Goal: Participate in discussion: Engage in conversation with other users on a specific topic

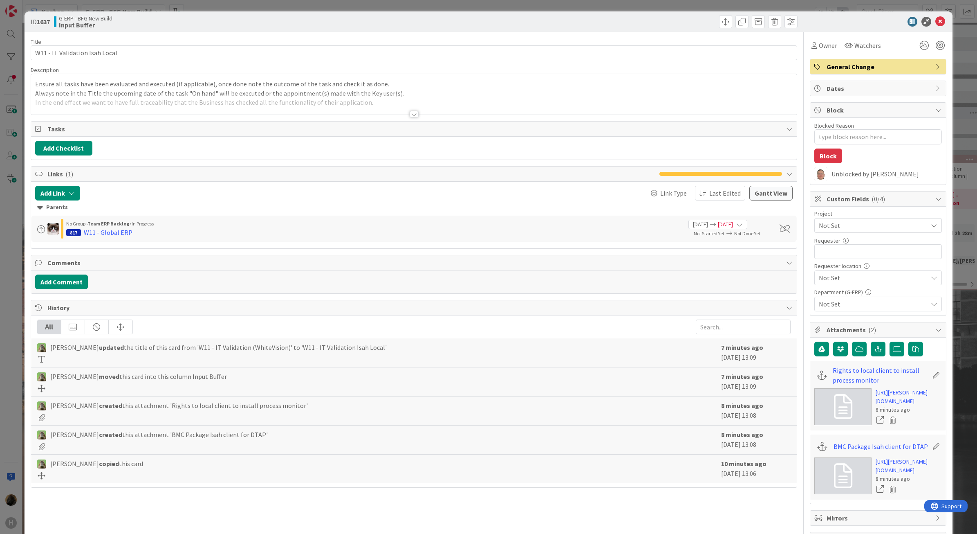
type textarea "x"
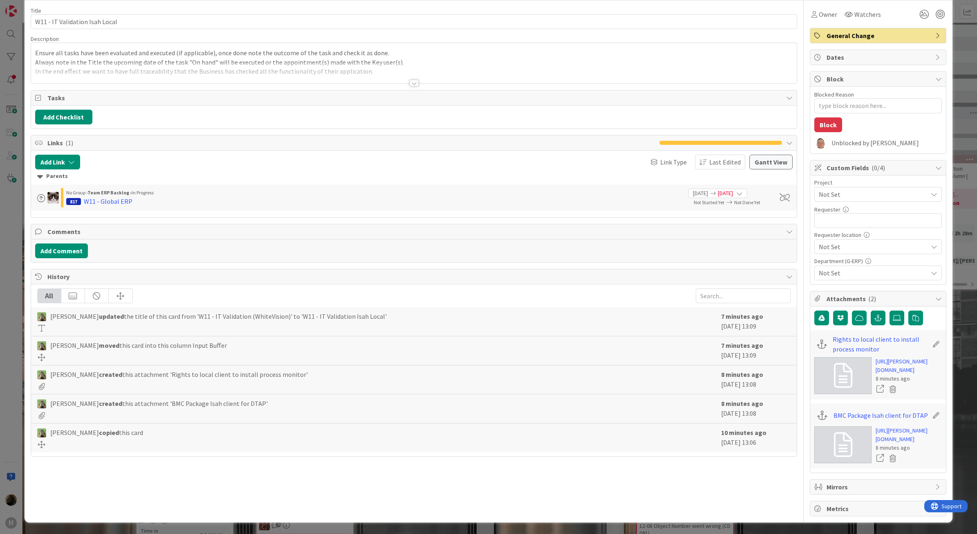
scroll to position [84, 0]
click at [91, 464] on div "Title 30 / 128 W11 - IT Validation Isah Local Description Ensure all tasks have…" at bounding box center [414, 258] width 767 height 515
click at [47, 243] on button "Add Comment" at bounding box center [61, 250] width 53 height 15
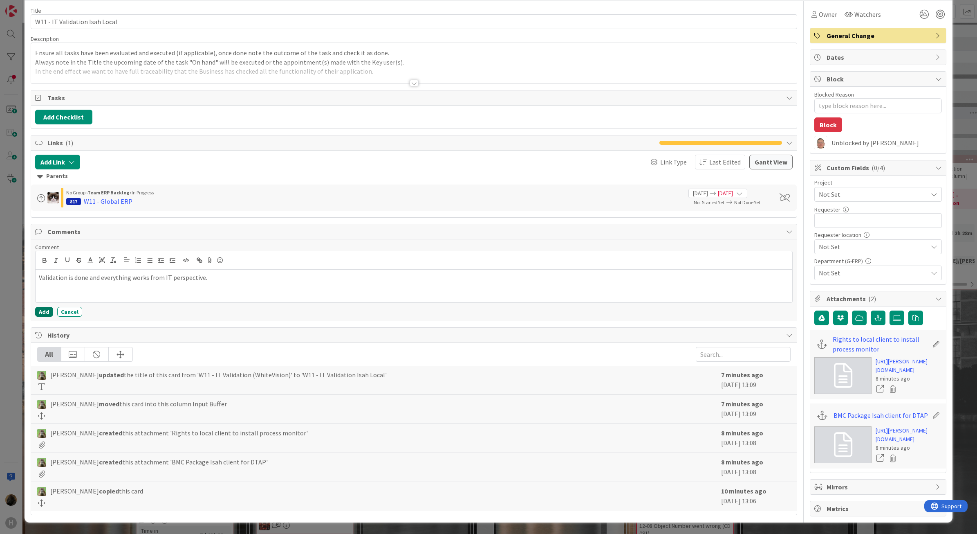
click at [40, 307] on button "Add" at bounding box center [44, 312] width 18 height 10
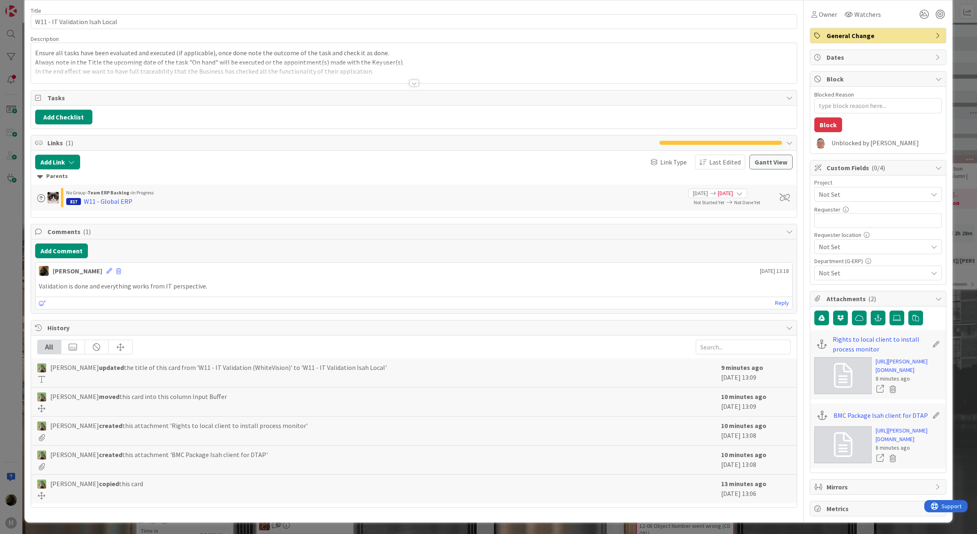
click at [0, 261] on html "H Kanban G-ERP - BFG New Build 1x 2x 3x 4 INFO This column can be used for info…" at bounding box center [488, 267] width 977 height 534
click at [7, 262] on div "ID 1637 G-ERP - BFG New Build Input Buffer Title 30 / 128 W11 - IT Validation I…" at bounding box center [488, 267] width 977 height 534
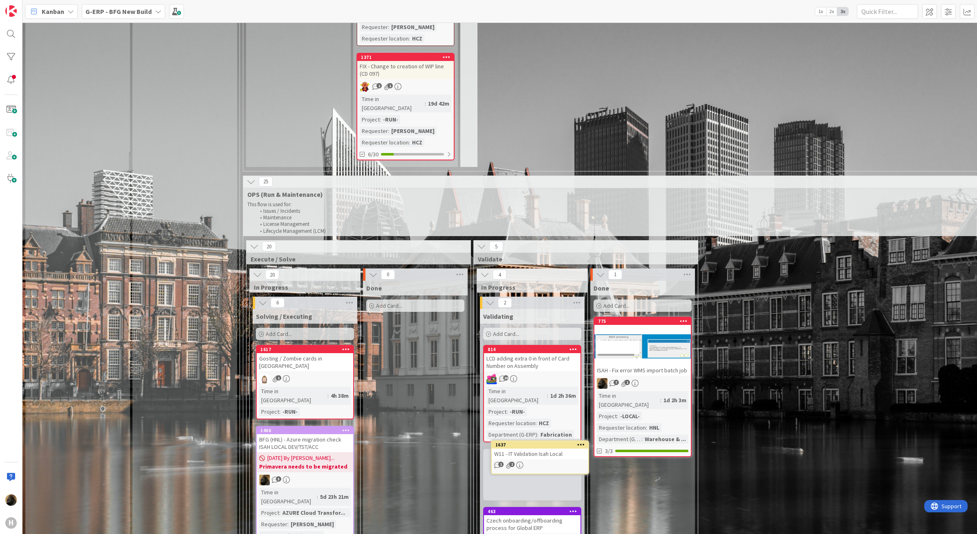
scroll to position [1186, 0]
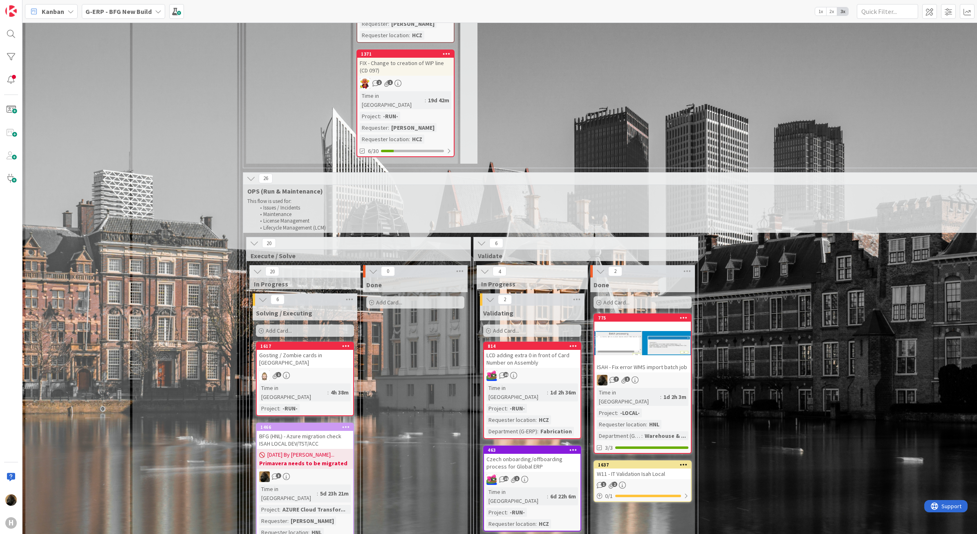
click at [624, 468] on div "W11 - IT Validation Isah Local" at bounding box center [643, 473] width 97 height 11
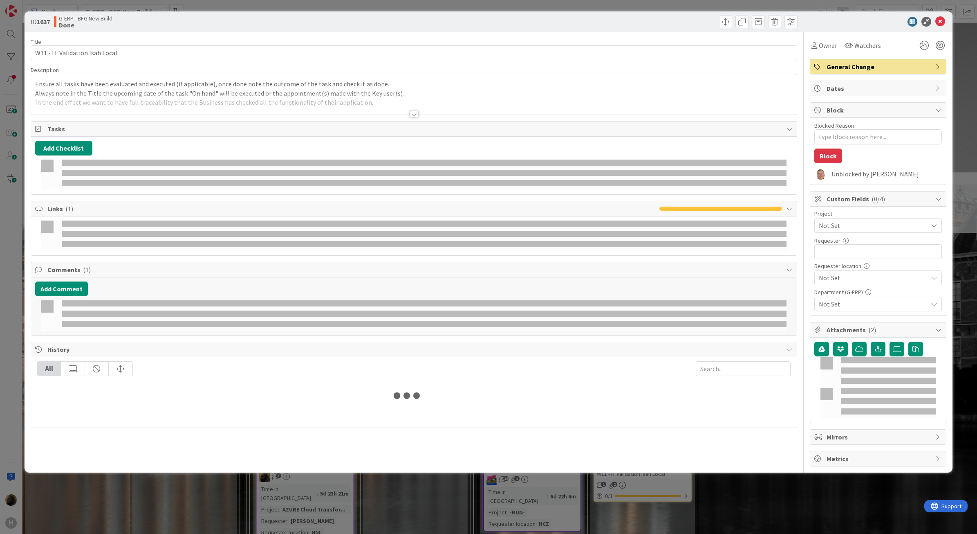
type textarea "x"
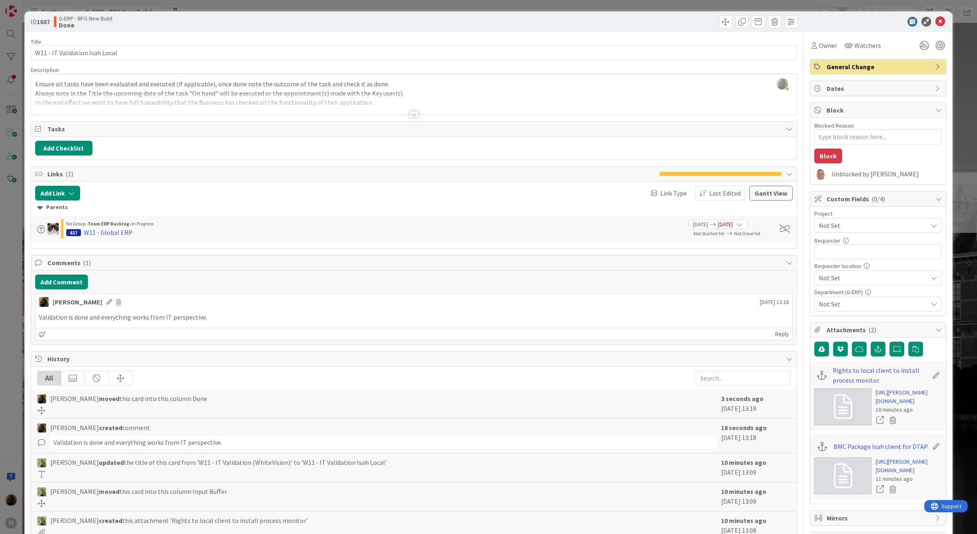
click at [947, 227] on div "ID 1637 G-ERP - BFG New Build Done Title 30 / 128 W11 - IT Validation Isah Loca…" at bounding box center [488, 267] width 977 height 534
